Goal: Task Accomplishment & Management: Manage account settings

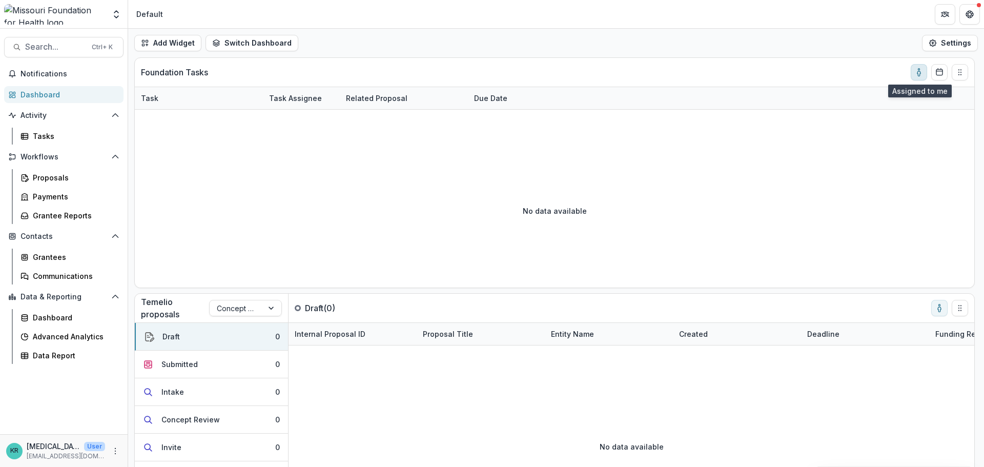
click at [911, 75] on button "toggle-assigned-to-me" at bounding box center [919, 72] width 16 height 16
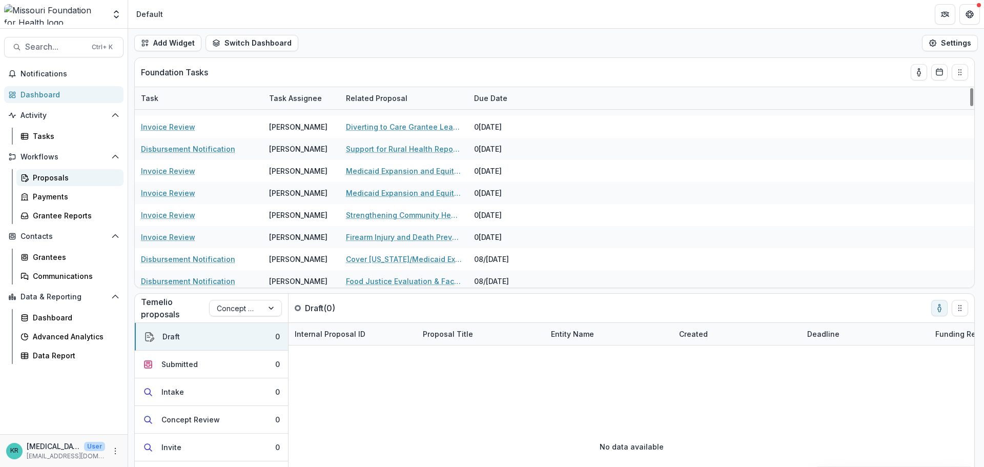
click at [58, 182] on div "Proposals" at bounding box center [74, 177] width 83 height 11
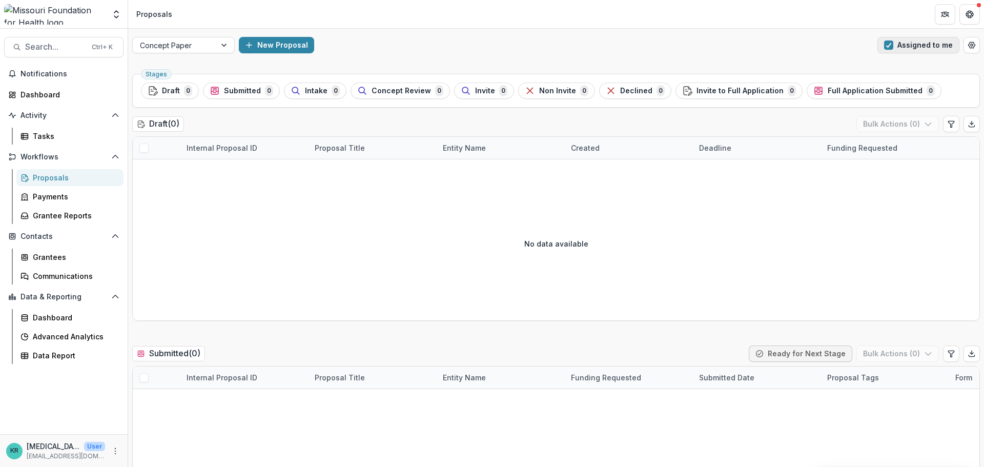
click at [919, 41] on button "Assigned to me" at bounding box center [919, 45] width 82 height 16
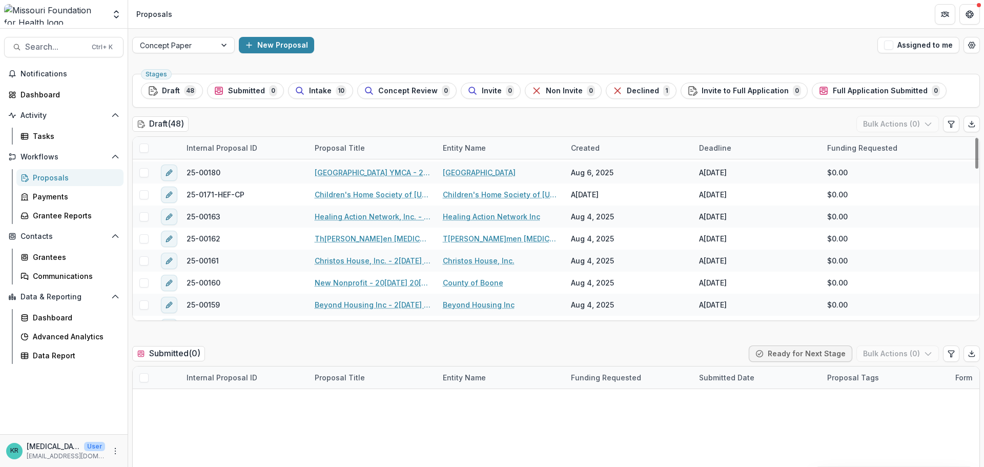
scroll to position [461, 0]
click at [319, 95] on span "Intake" at bounding box center [320, 91] width 23 height 9
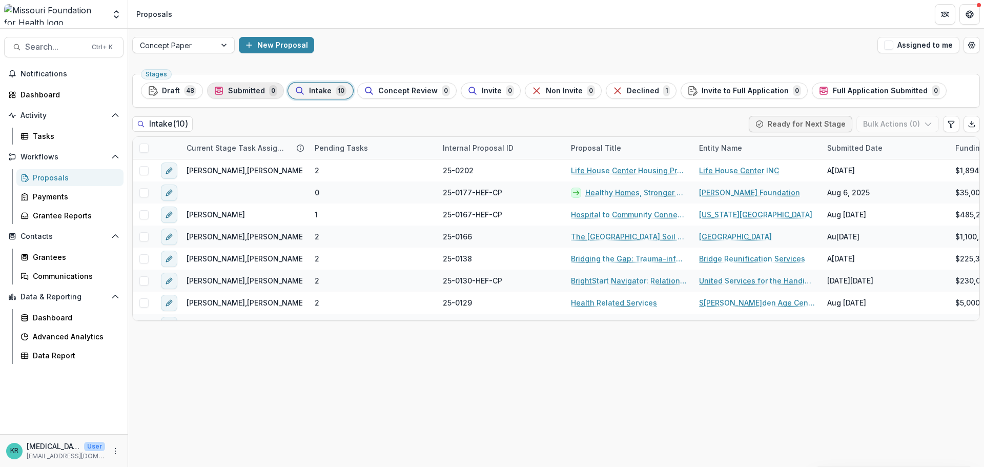
click at [225, 91] on div "Submitted 0" at bounding box center [246, 90] width 64 height 11
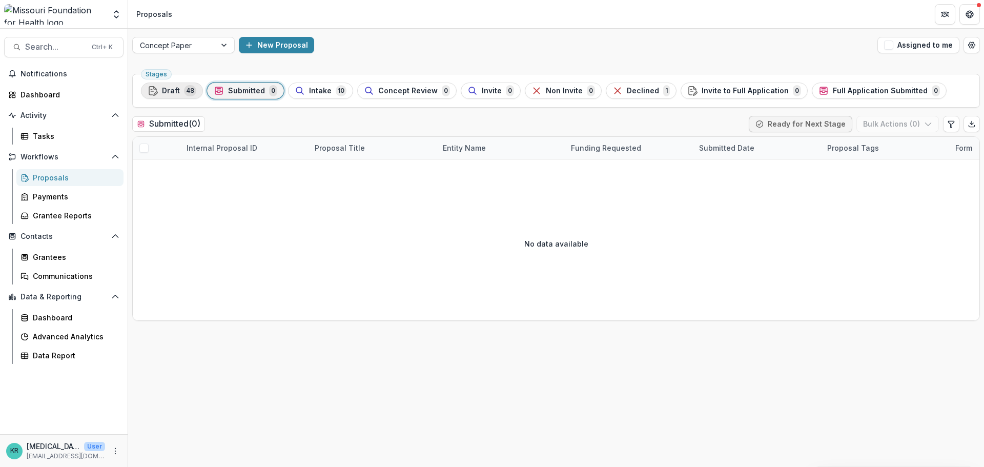
click at [177, 97] on button "Draft 48" at bounding box center [172, 91] width 62 height 16
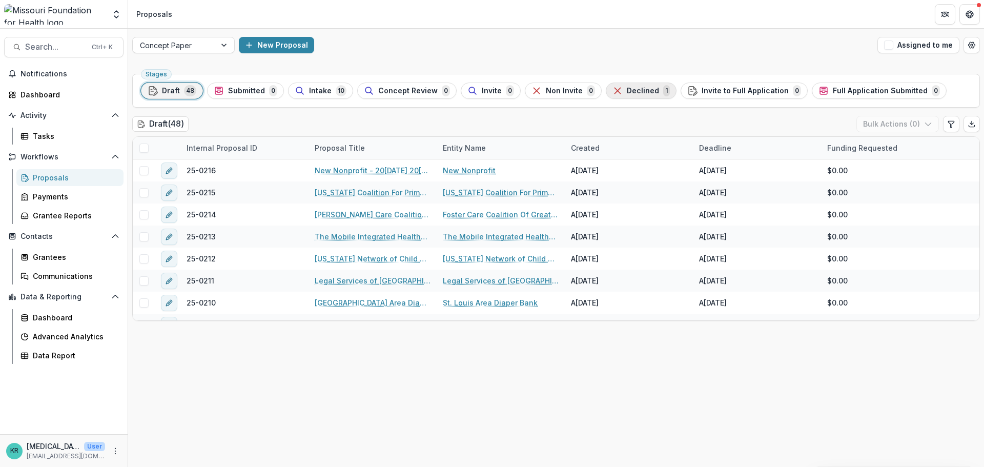
click at [620, 98] on button "Declined 1" at bounding box center [641, 91] width 71 height 16
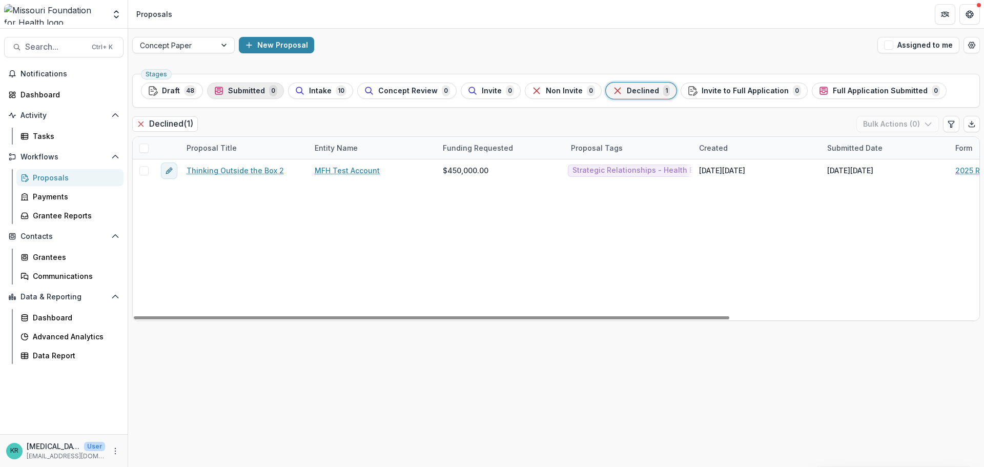
click at [230, 95] on span "Submitted" at bounding box center [246, 91] width 37 height 9
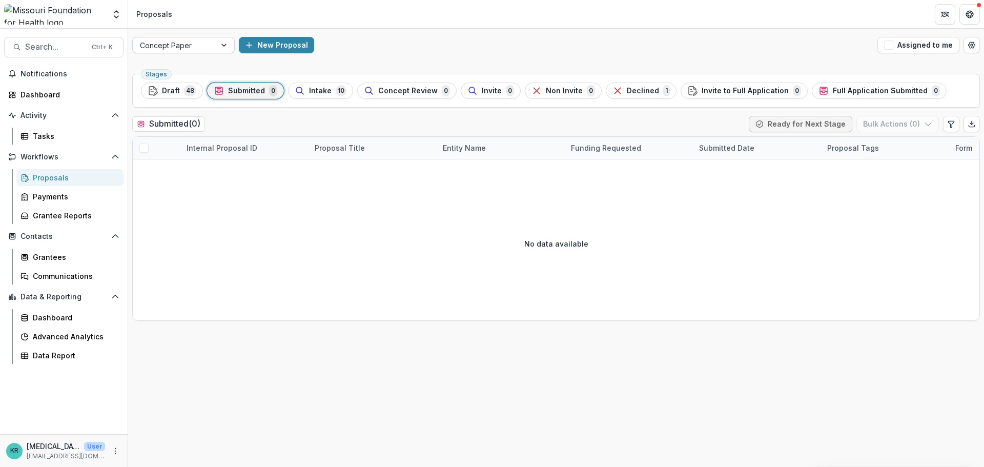
click at [213, 45] on div "Concept Paper" at bounding box center [174, 45] width 83 height 15
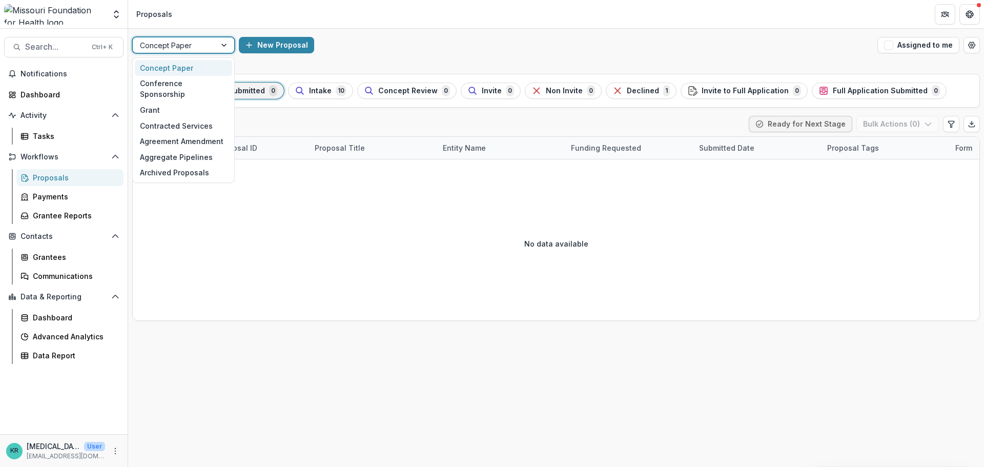
click at [796, 51] on div "New Proposal" at bounding box center [556, 45] width 635 height 16
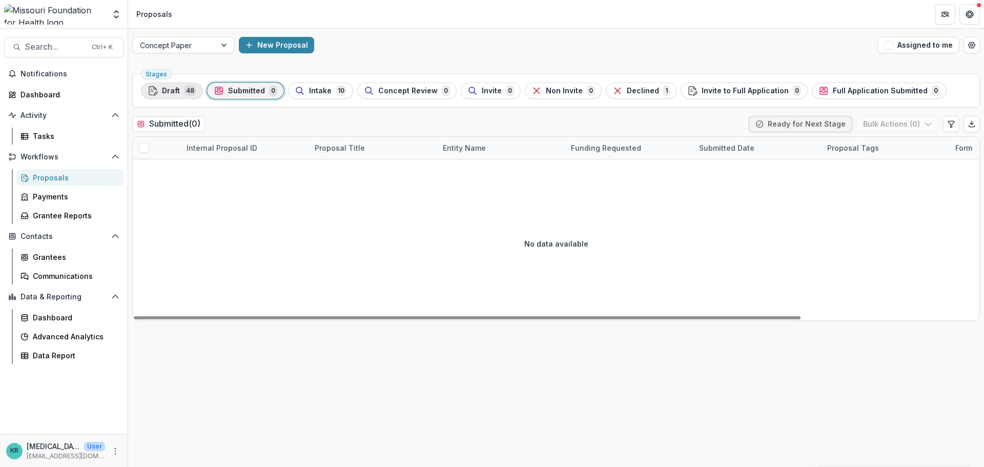
click at [176, 94] on span "Draft" at bounding box center [171, 91] width 18 height 9
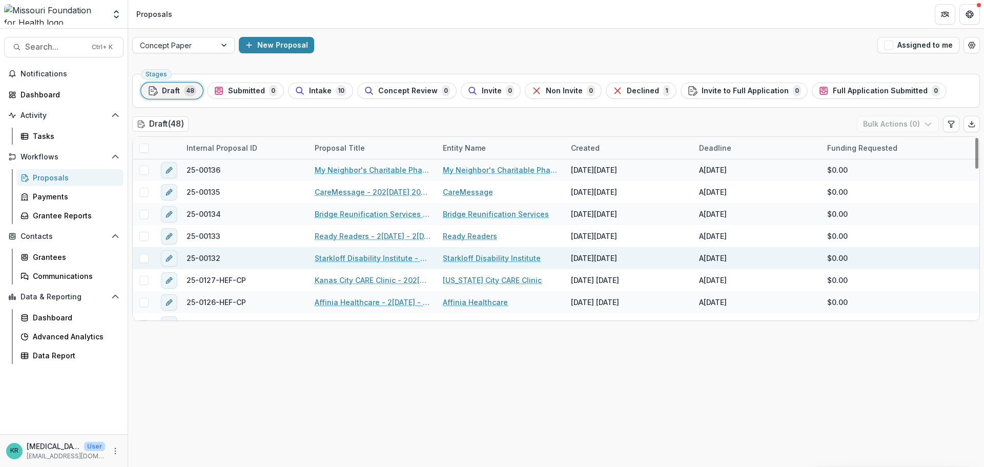
scroll to position [897, 0]
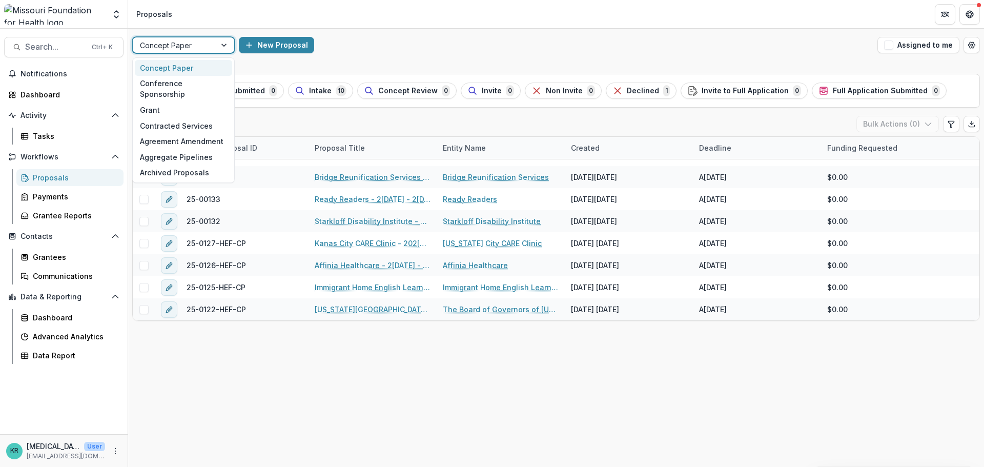
click at [197, 43] on div at bounding box center [174, 45] width 69 height 13
click at [197, 70] on div "Concept Paper" at bounding box center [183, 68] width 97 height 16
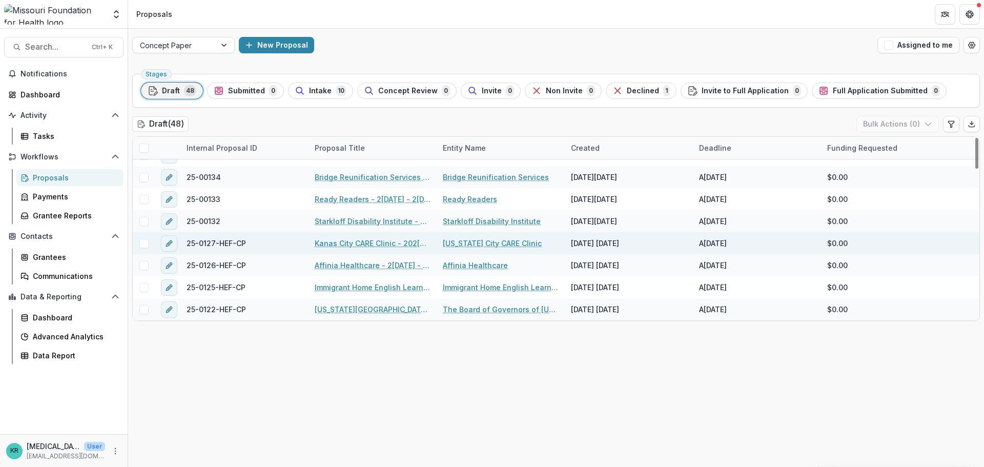
click at [324, 246] on link "Kanas City CARE Clinic - 202[DATE] 202[DATE]quest for Concept Papers" at bounding box center [373, 243] width 116 height 11
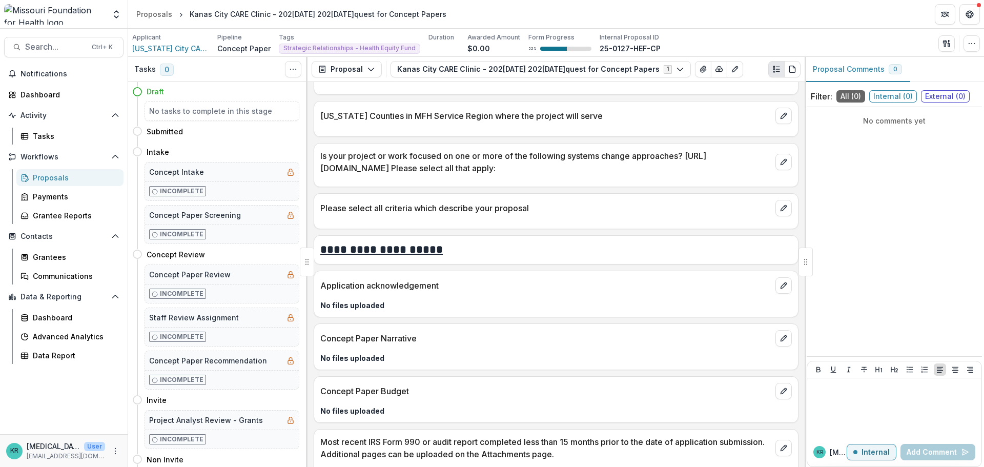
scroll to position [2540, 0]
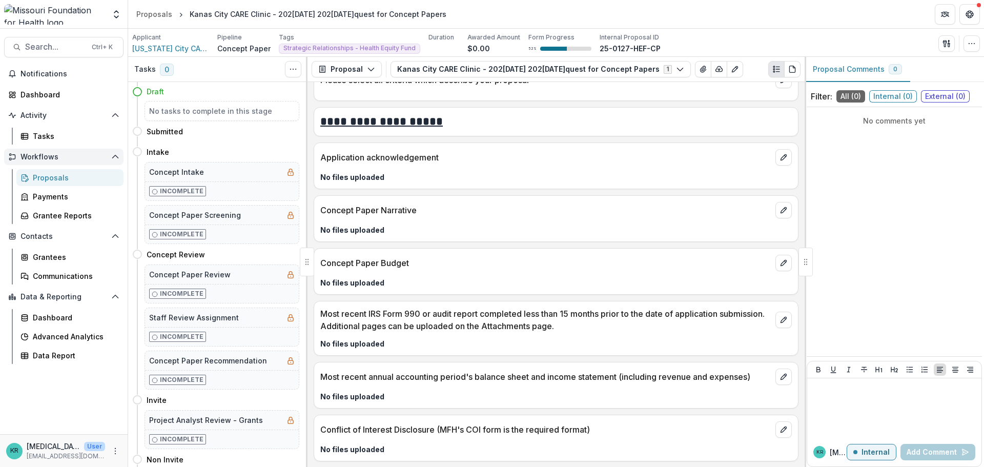
click at [46, 152] on button "Workflows" at bounding box center [63, 157] width 119 height 16
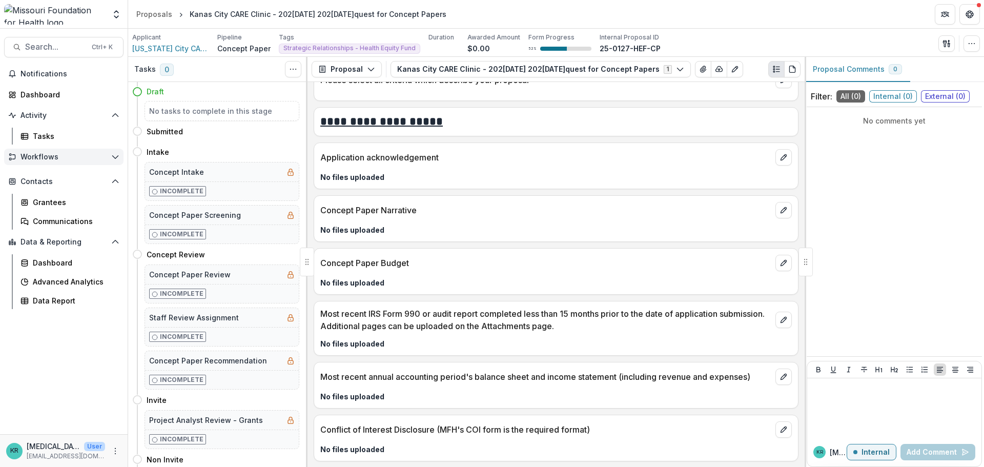
click at [47, 152] on button "Workflows" at bounding box center [63, 157] width 119 height 16
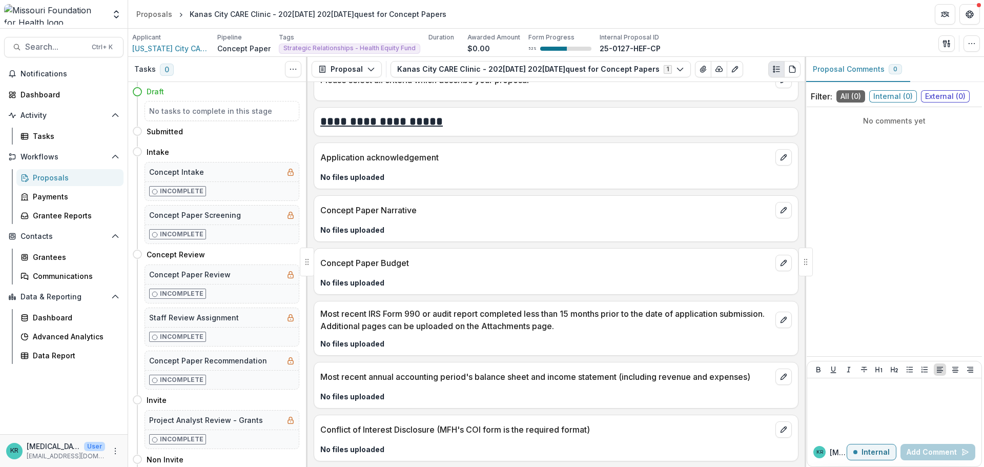
click at [47, 178] on div "Proposals" at bounding box center [74, 177] width 83 height 11
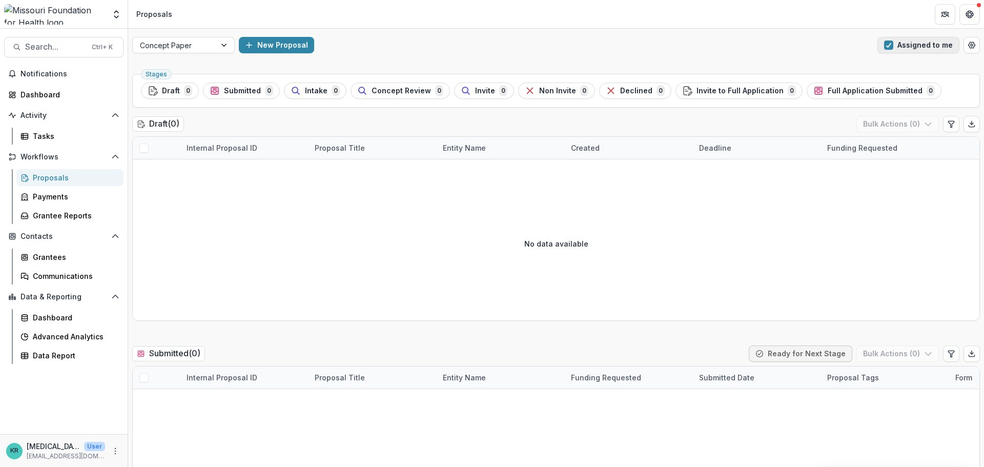
click at [880, 43] on button "Assigned to me" at bounding box center [919, 45] width 82 height 16
